Goal: Information Seeking & Learning: Learn about a topic

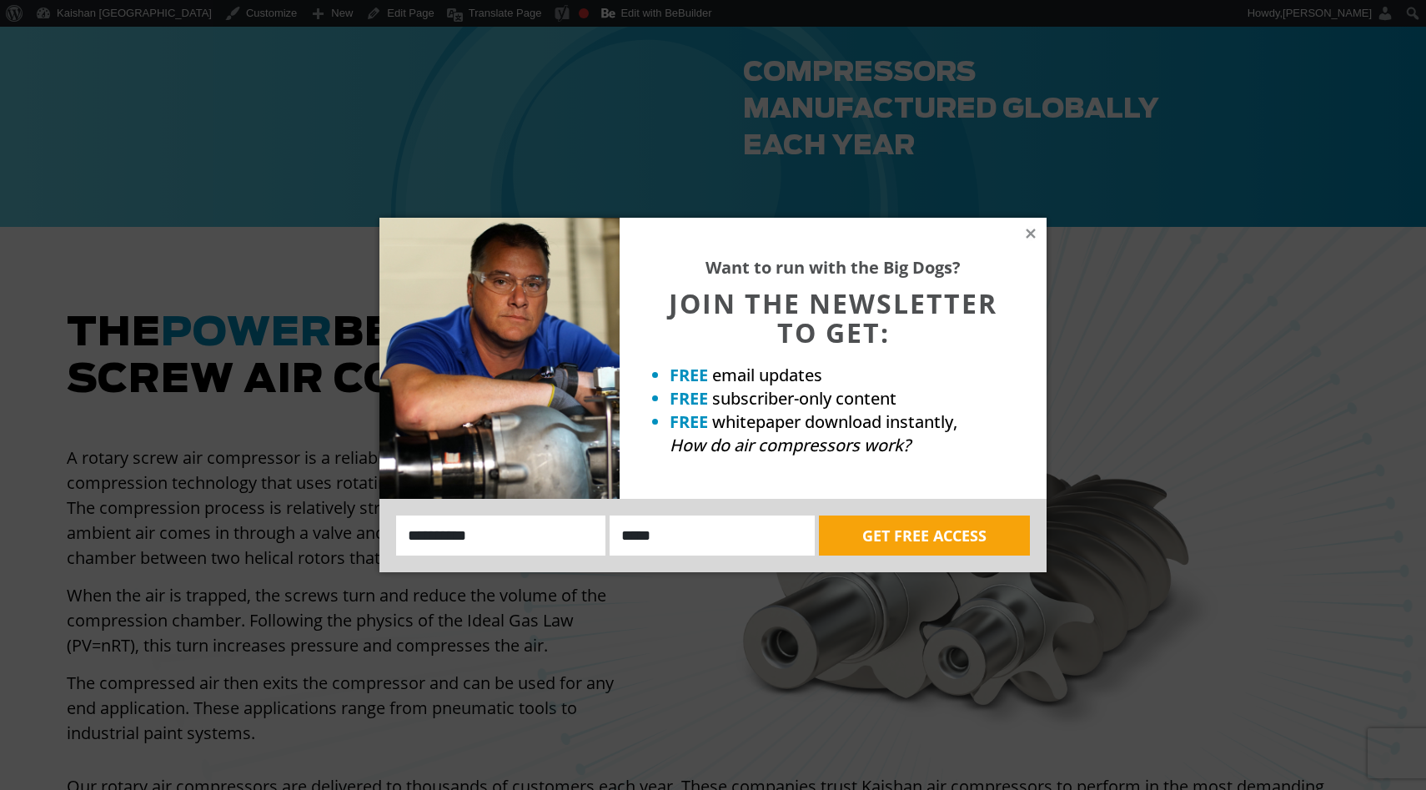
scroll to position [1038, 0]
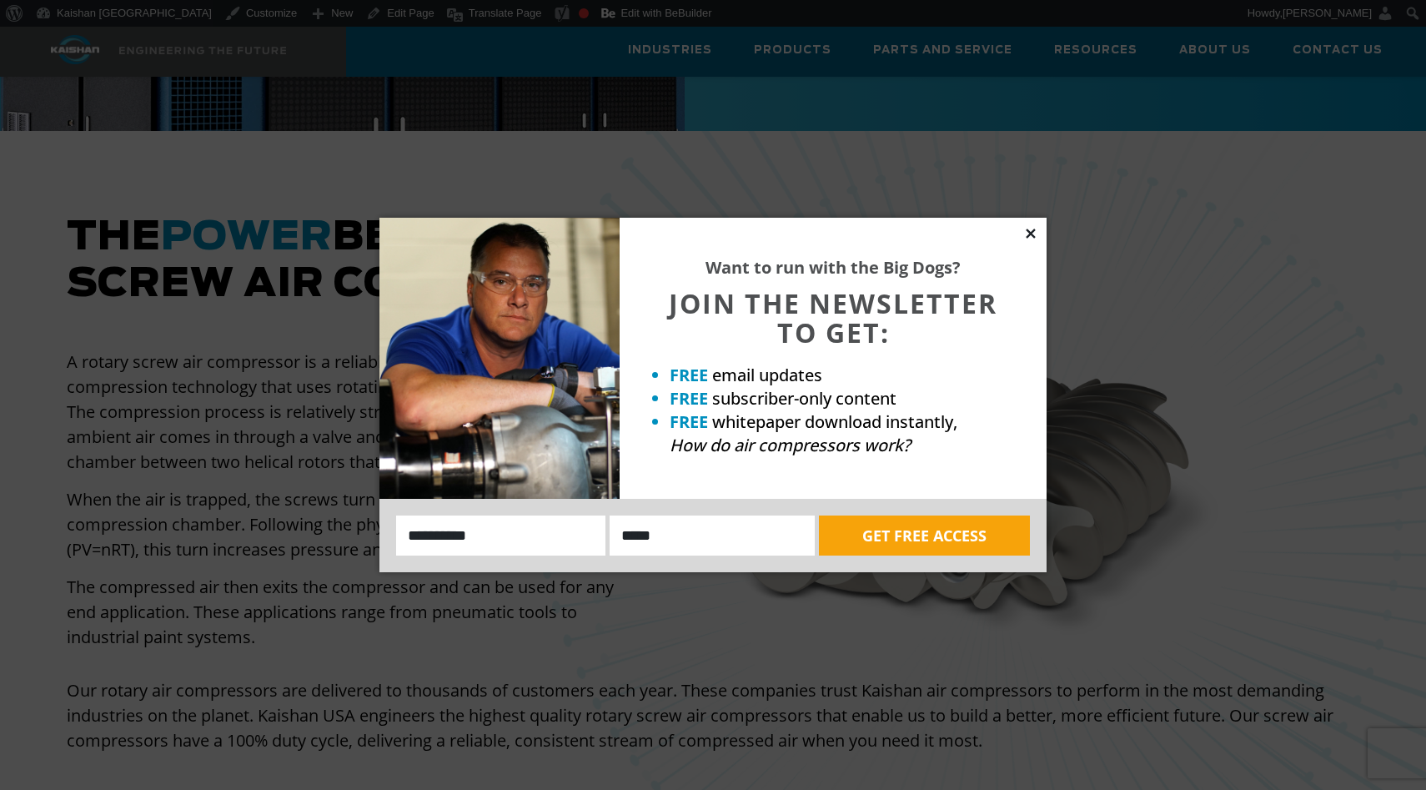
click at [1038, 232] on icon at bounding box center [1030, 233] width 15 height 15
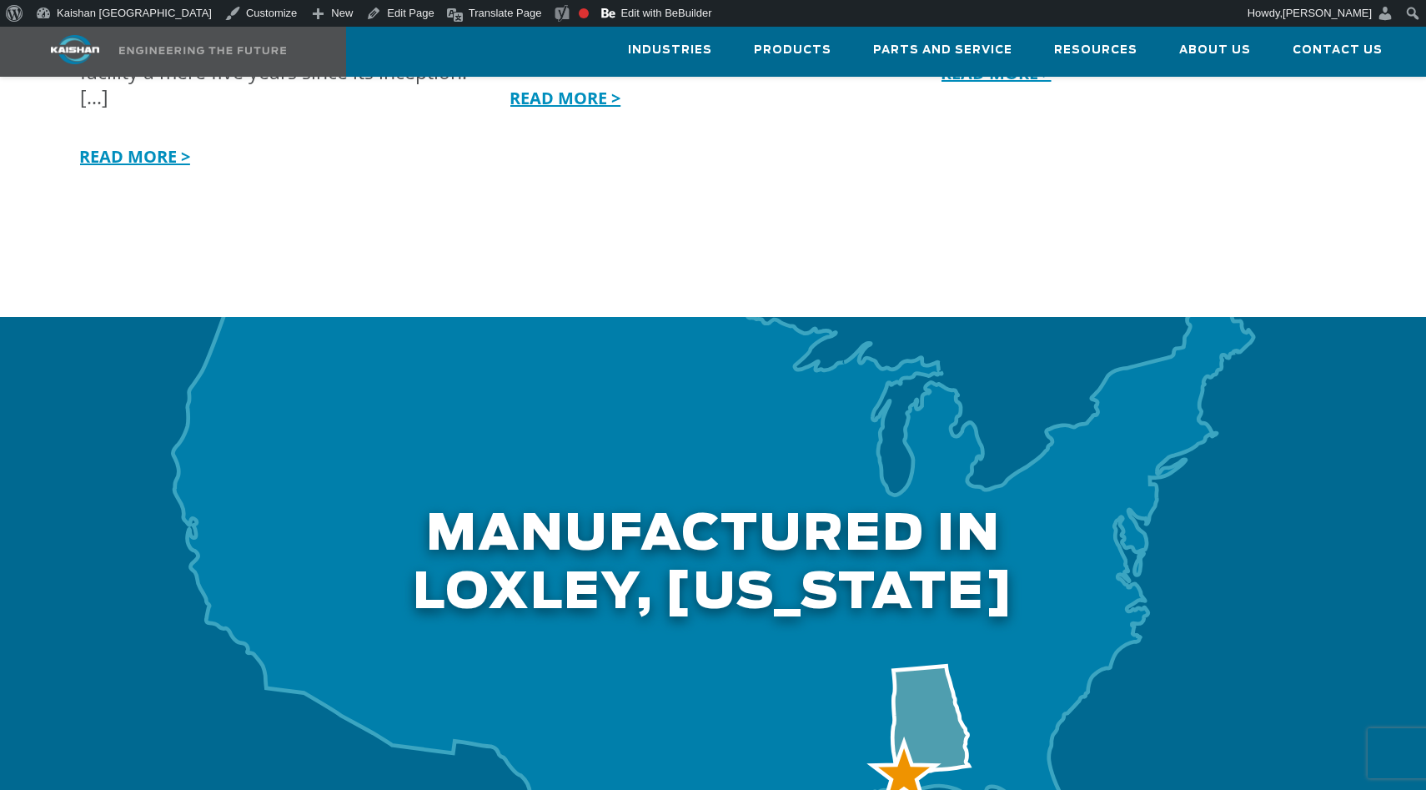
scroll to position [4629, 0]
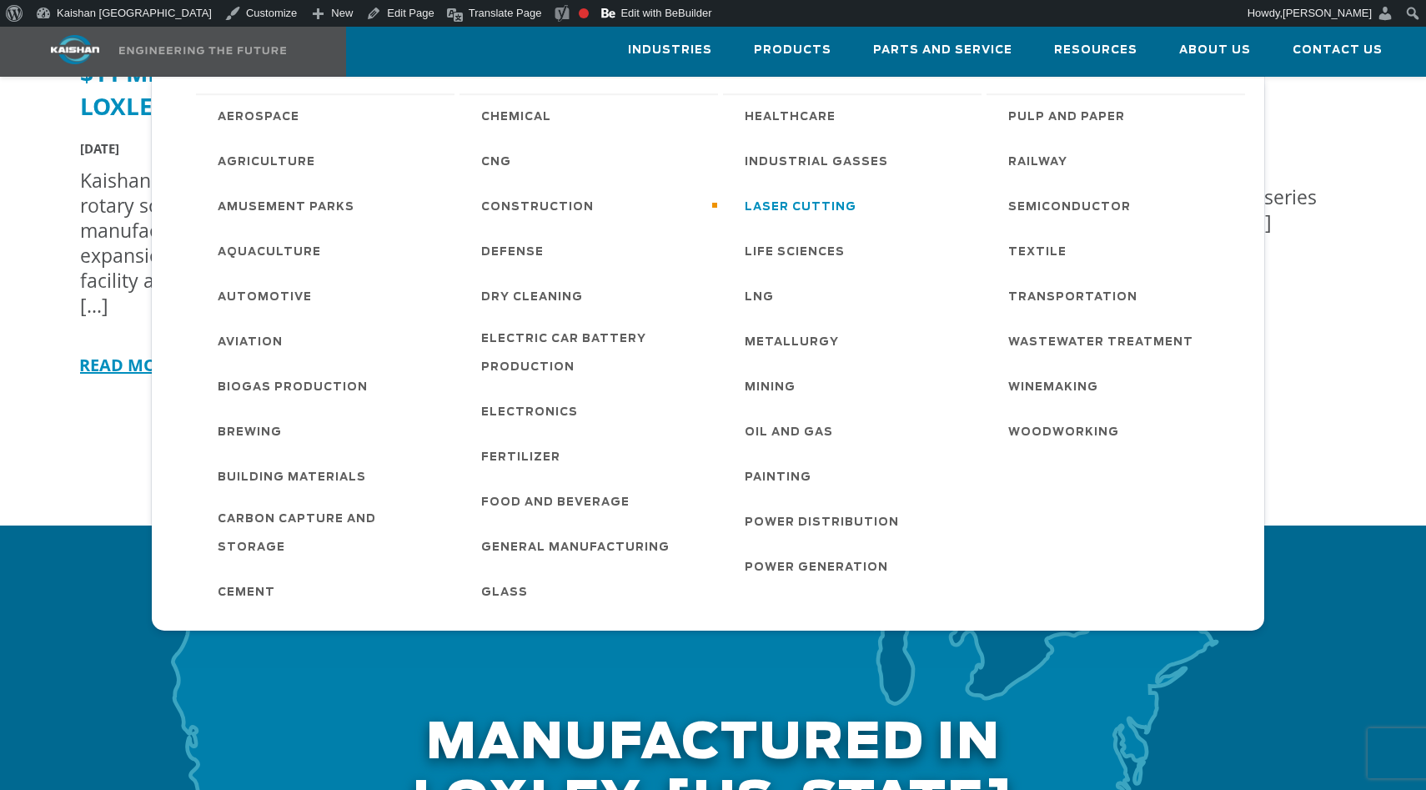
click at [786, 212] on span "Laser Cutting" at bounding box center [801, 208] width 112 height 28
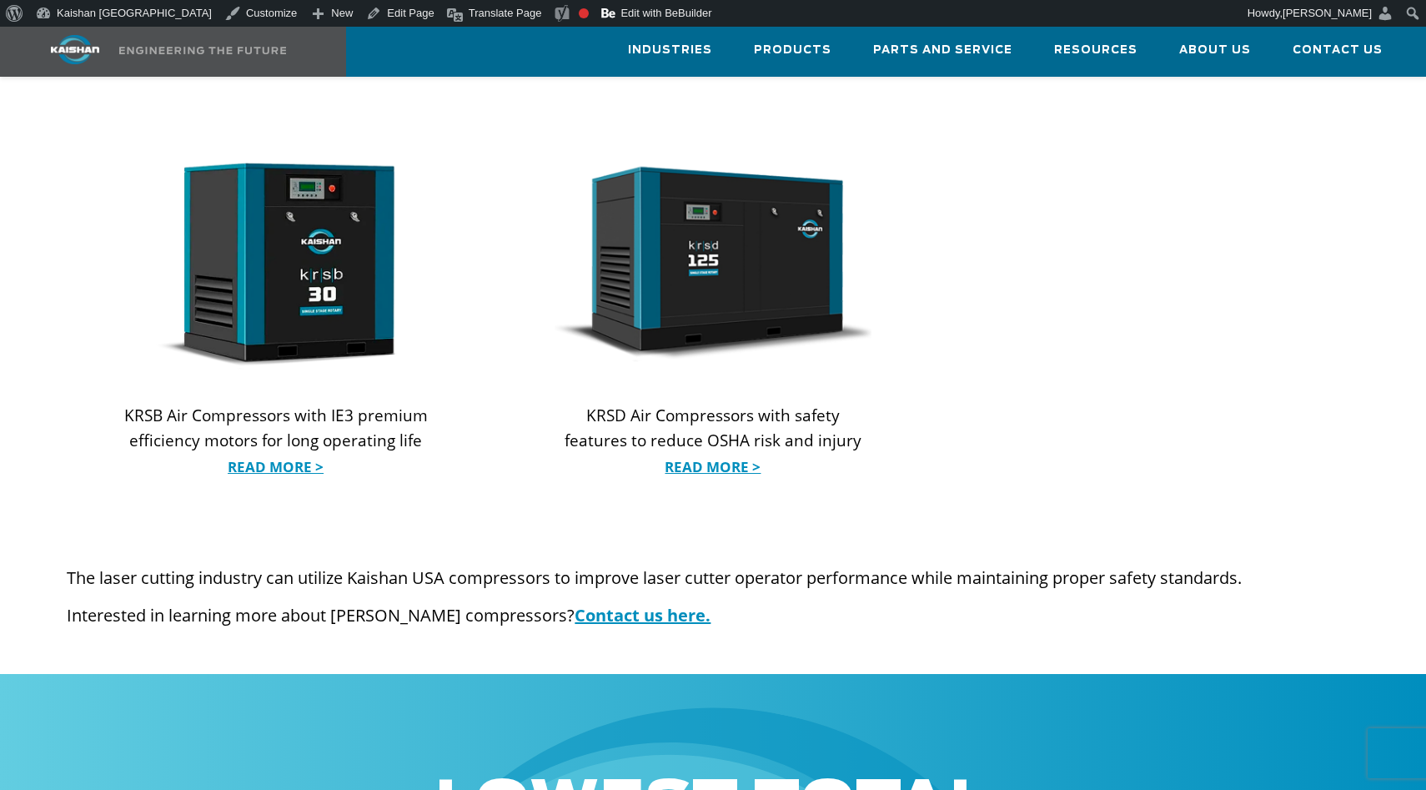
scroll to position [1772, 0]
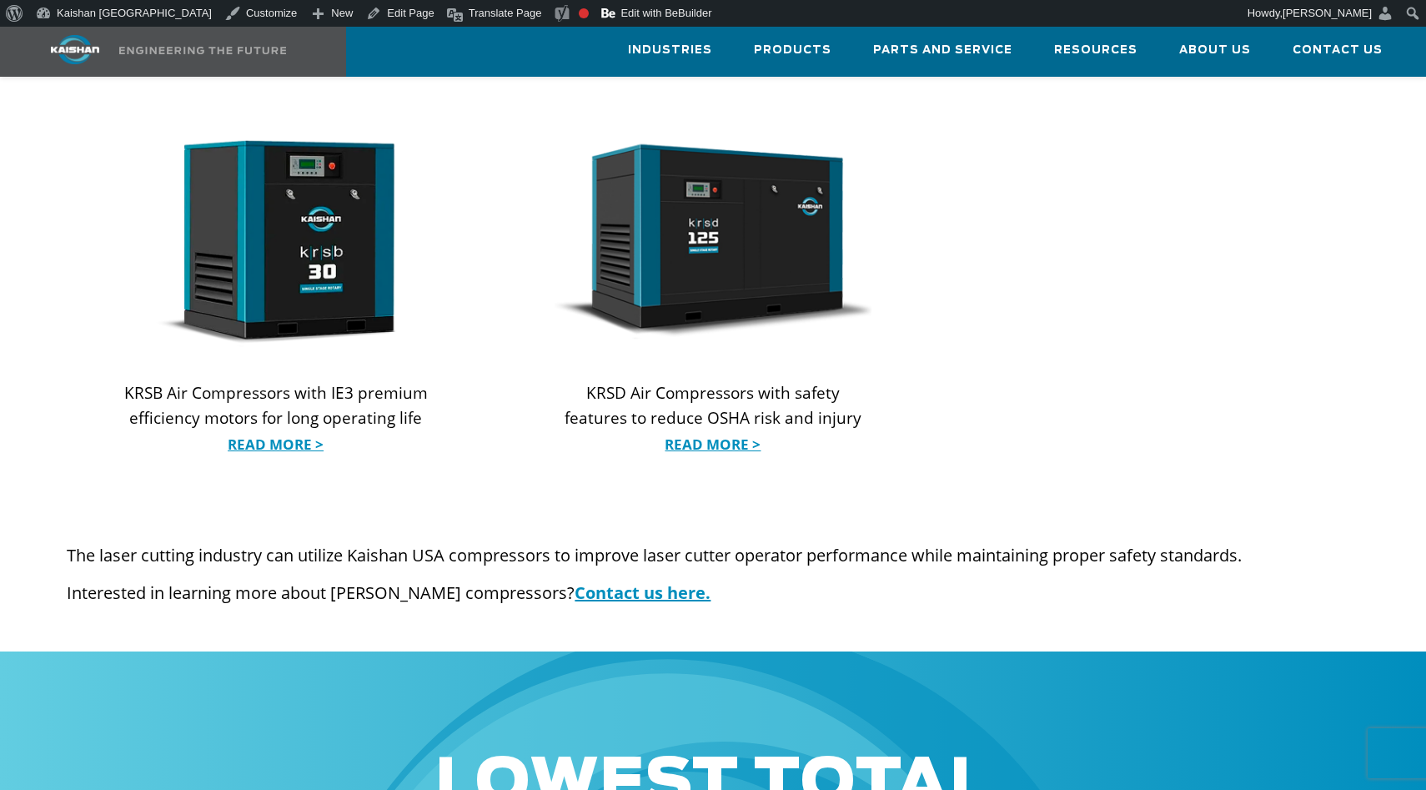
click at [767, 229] on img at bounding box center [714, 242] width 318 height 210
click at [749, 216] on img at bounding box center [714, 242] width 318 height 210
click at [693, 432] on link "Read More >" at bounding box center [713, 444] width 317 height 25
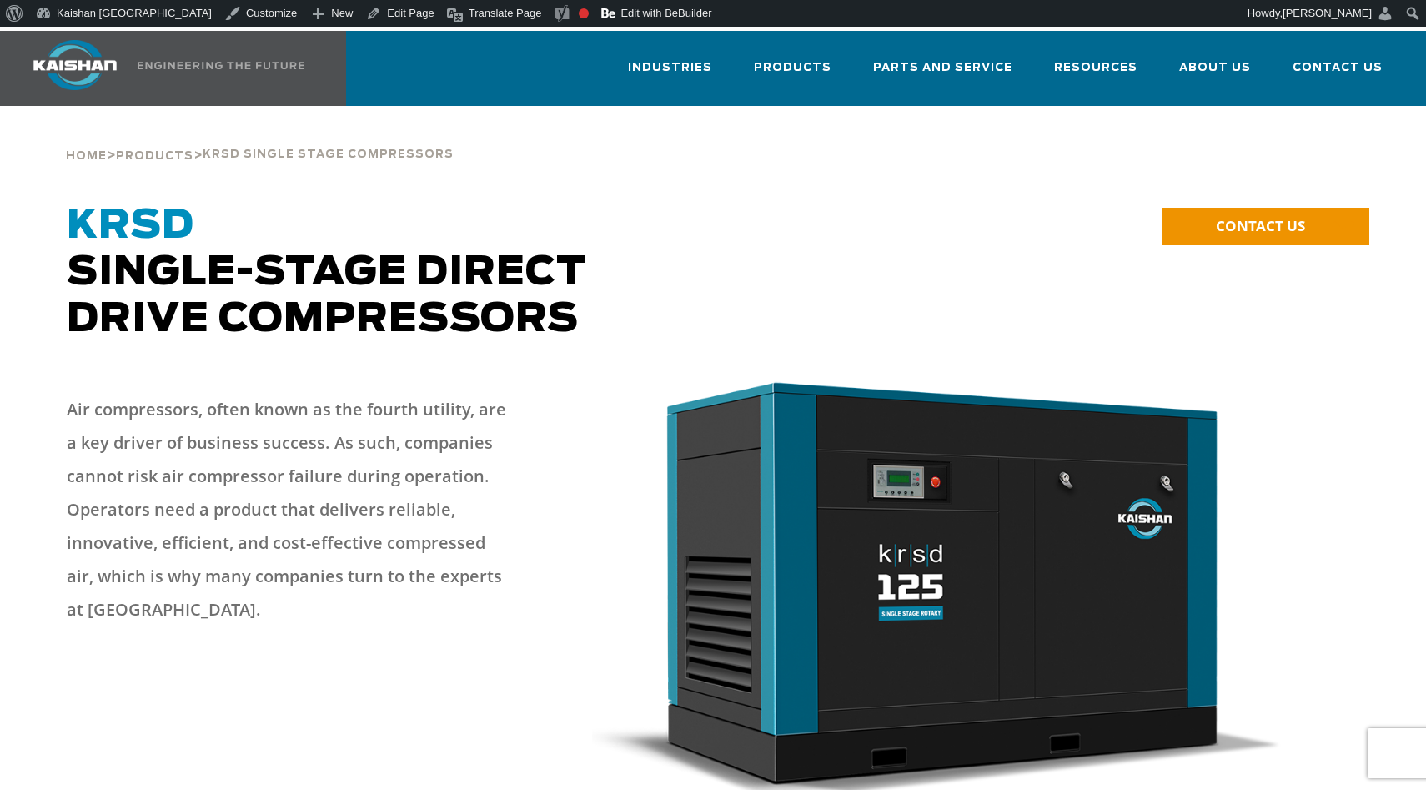
scroll to position [26, 0]
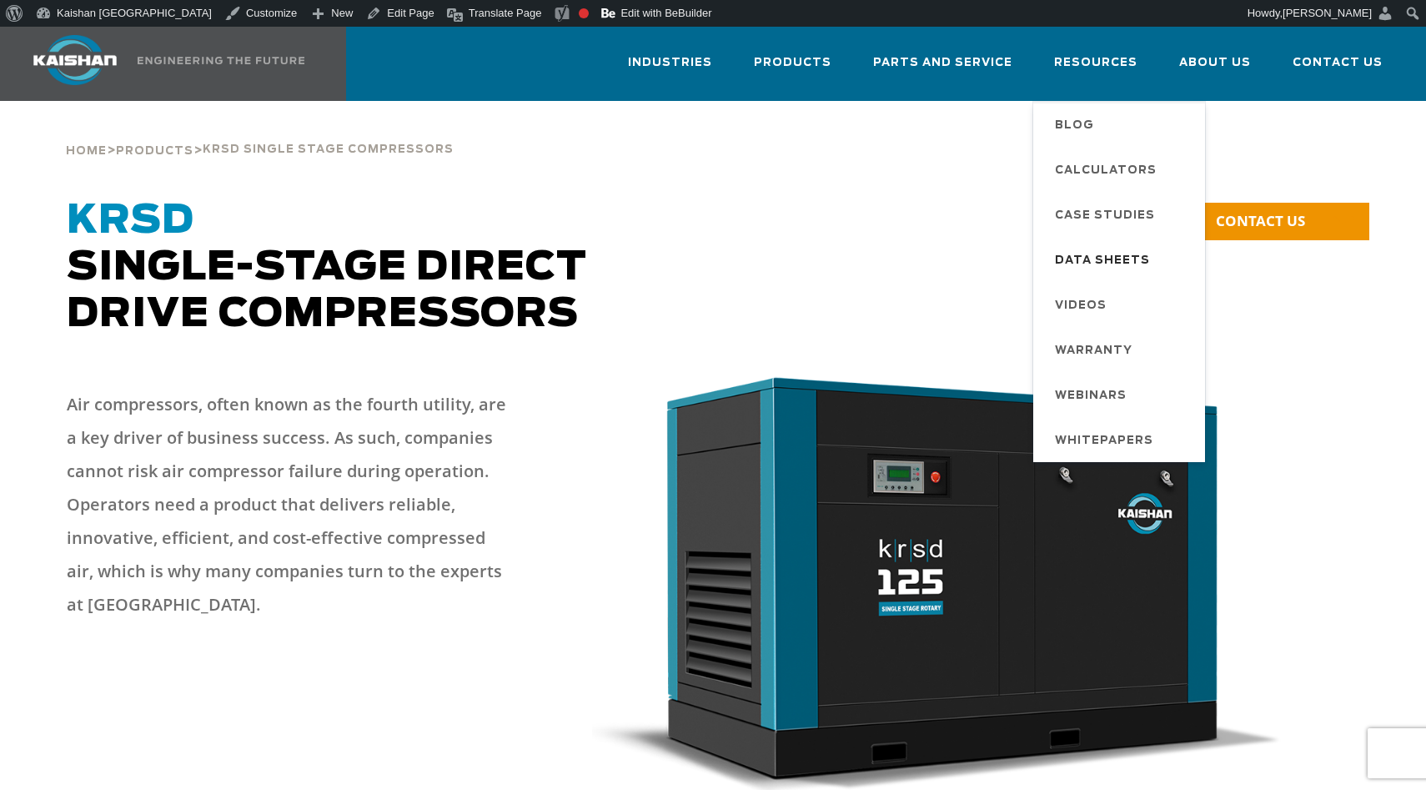
click at [1074, 237] on link "Data Sheets" at bounding box center [1121, 259] width 167 height 45
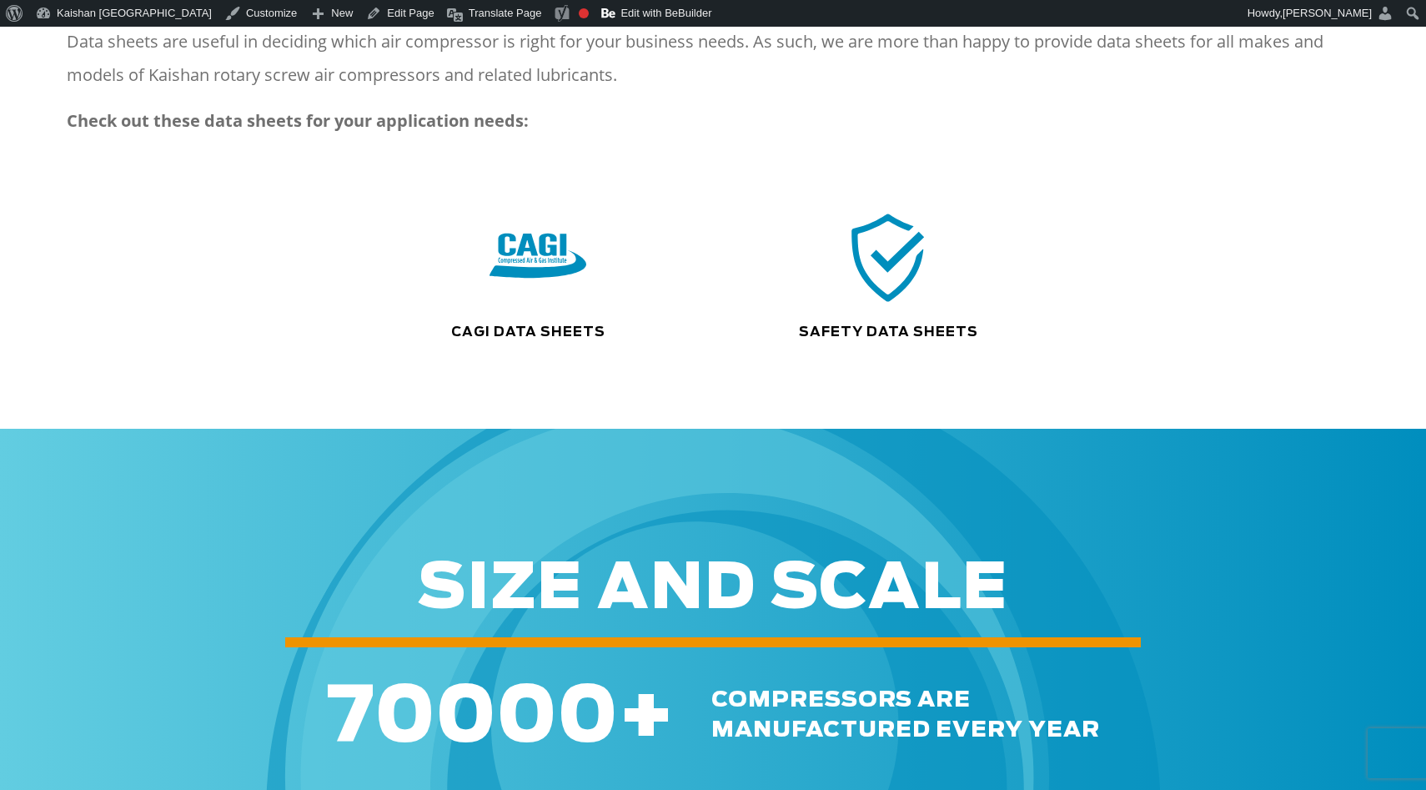
scroll to position [828, 0]
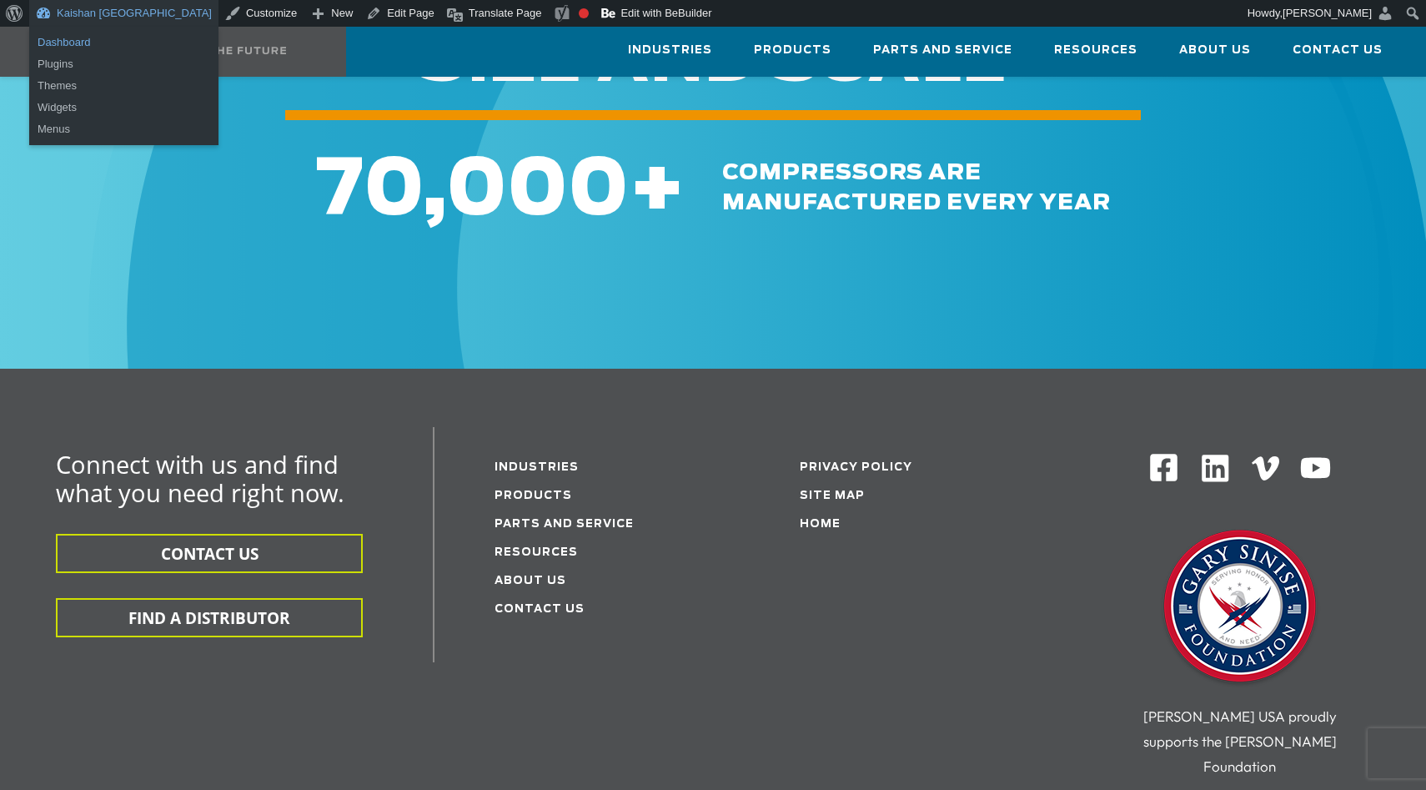
click at [53, 35] on link "Dashboard" at bounding box center [123, 43] width 189 height 22
